Goal: Check status: Check status

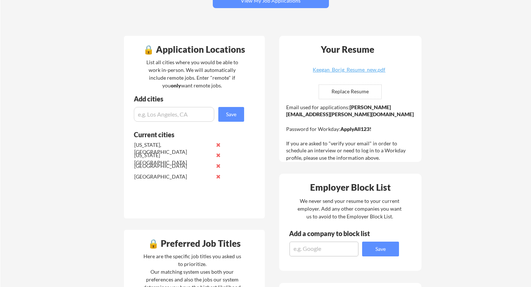
scroll to position [48, 0]
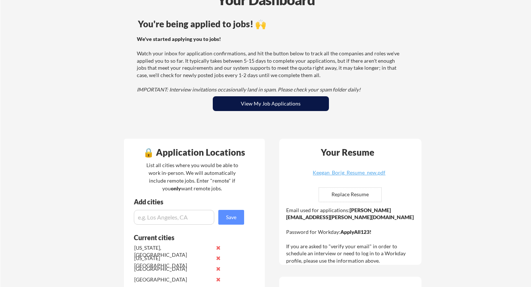
click at [277, 94] on div "You're being applied to jobs! 🙌 We've started applying you to jobs! Watch your …" at bounding box center [271, 75] width 298 height 118
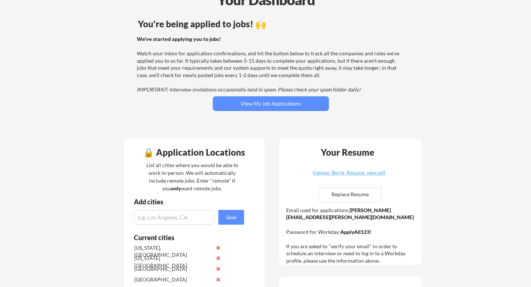
click at [268, 105] on button "View My Job Applications" at bounding box center [271, 103] width 116 height 15
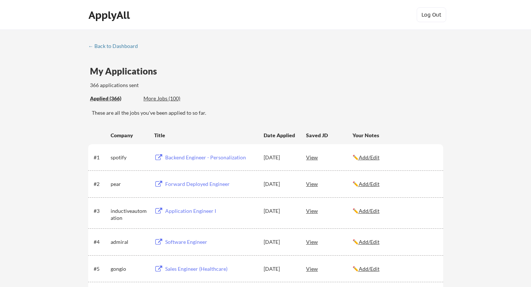
click at [101, 49] on div "← Back to Dashboard" at bounding box center [115, 46] width 55 height 5
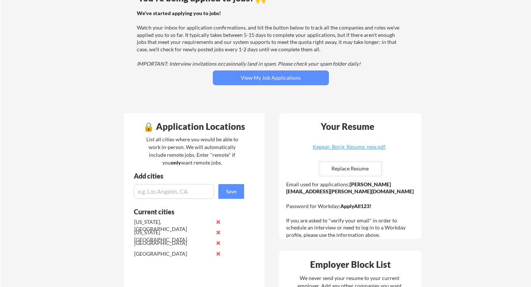
scroll to position [74, 0]
